Goal: Find contact information: Find contact information

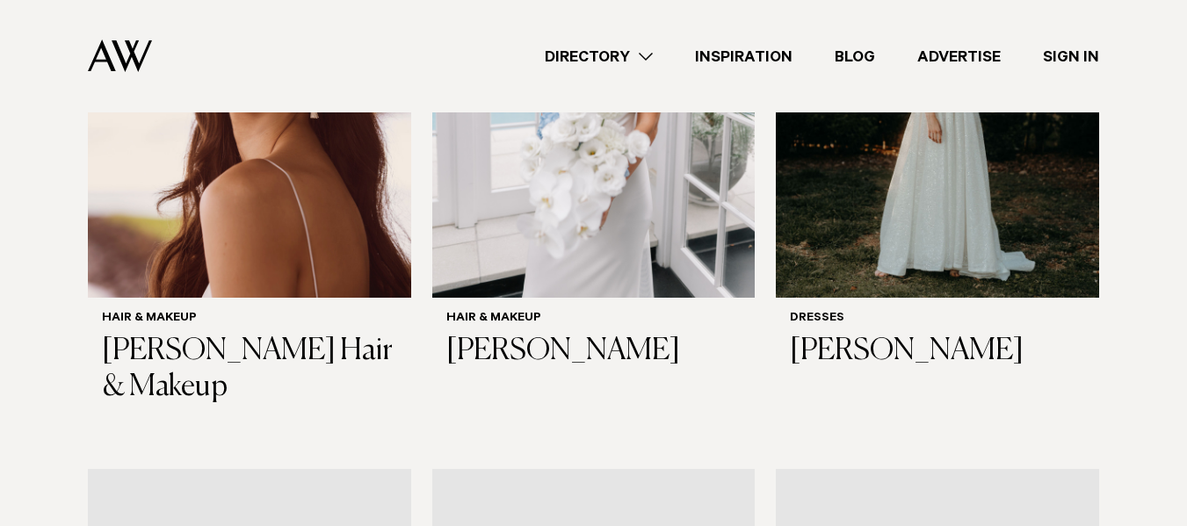
scroll to position [824, 0]
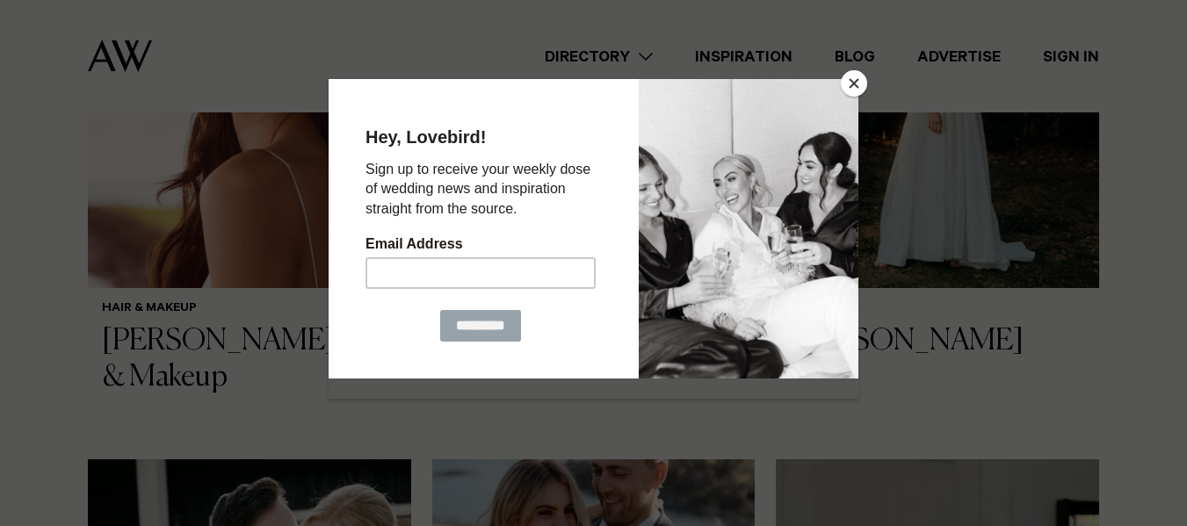
click at [854, 79] on button "Close" at bounding box center [854, 83] width 26 height 26
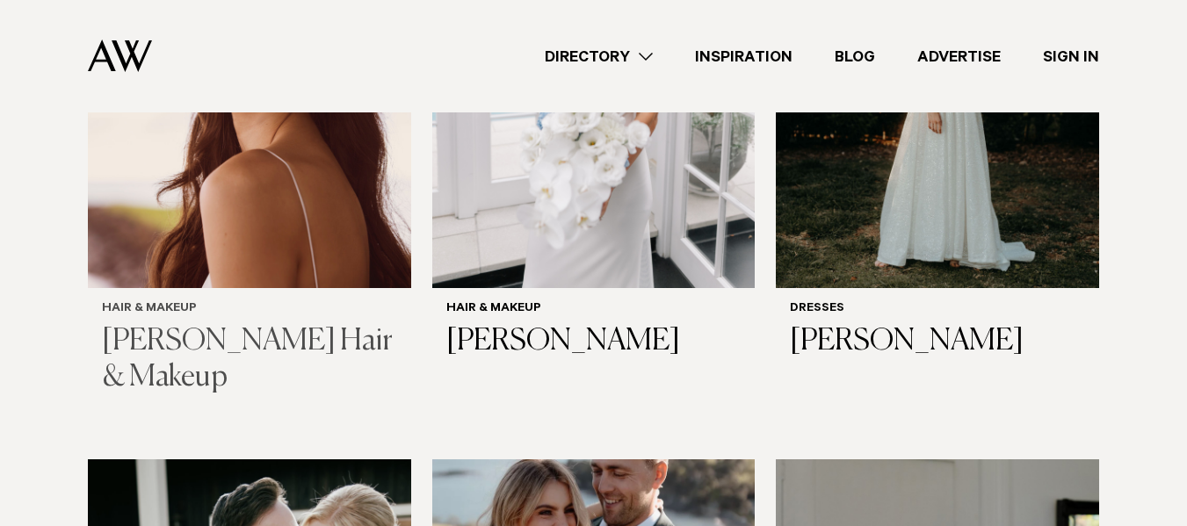
click at [202, 234] on img at bounding box center [249, 71] width 323 height 433
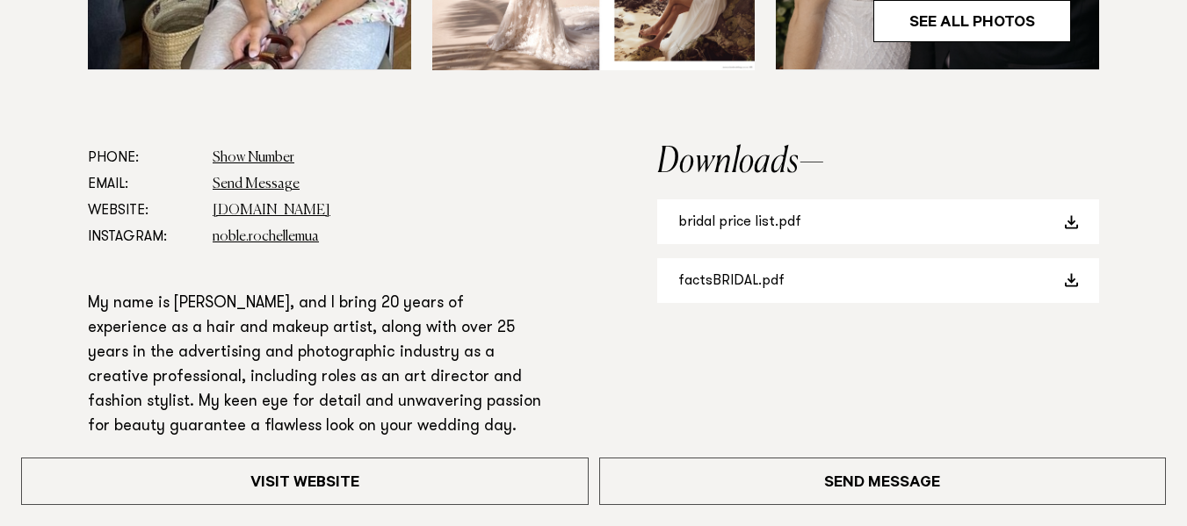
scroll to position [973, 0]
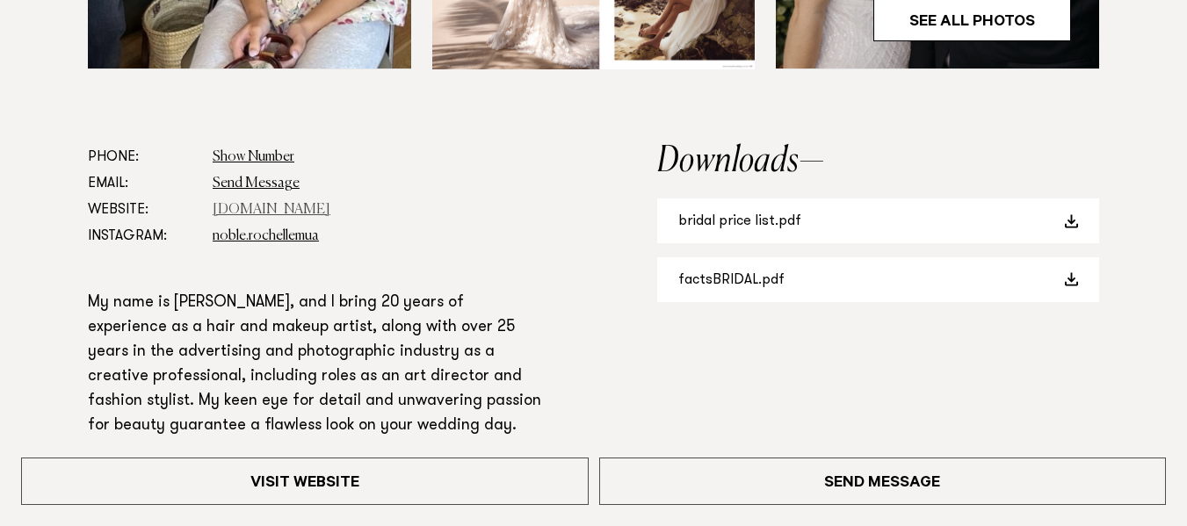
click at [256, 205] on link "[DOMAIN_NAME]" at bounding box center [272, 210] width 118 height 14
click at [738, 225] on link "bridal price list.pdf" at bounding box center [878, 221] width 442 height 45
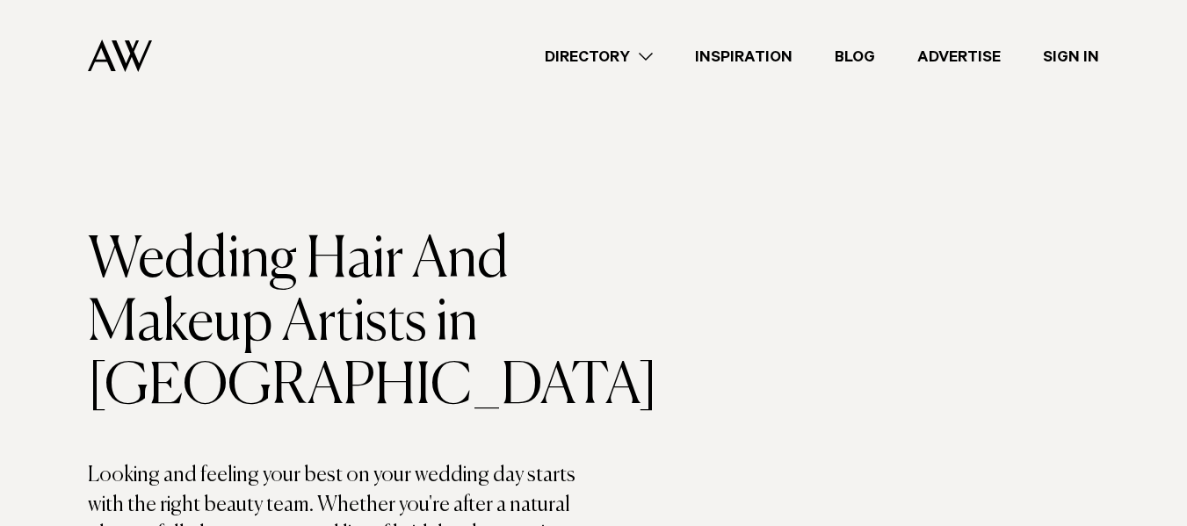
scroll to position [824, 0]
